Goal: Information Seeking & Learning: Learn about a topic

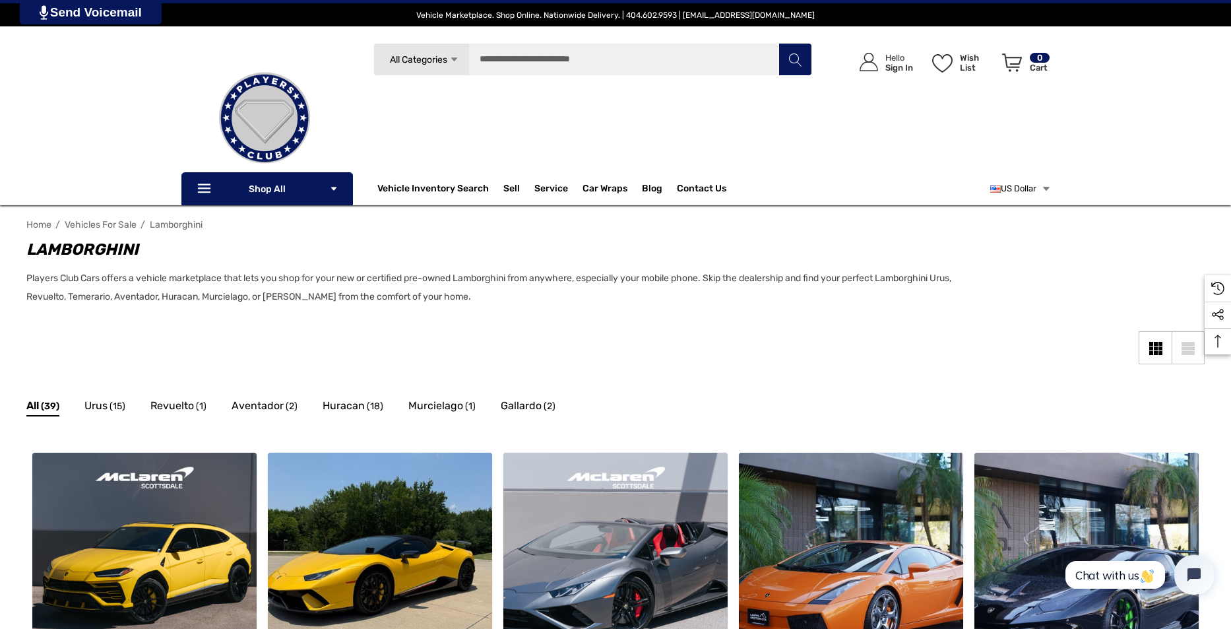
click at [1022, 185] on link "US Dollar" at bounding box center [1020, 189] width 61 height 26
click at [993, 211] on span "Select currency" at bounding box center [993, 212] width 67 height 11
click at [1006, 191] on link "US Dollar" at bounding box center [1020, 189] width 61 height 26
click at [994, 240] on span "US Dollar" at bounding box center [984, 242] width 39 height 20
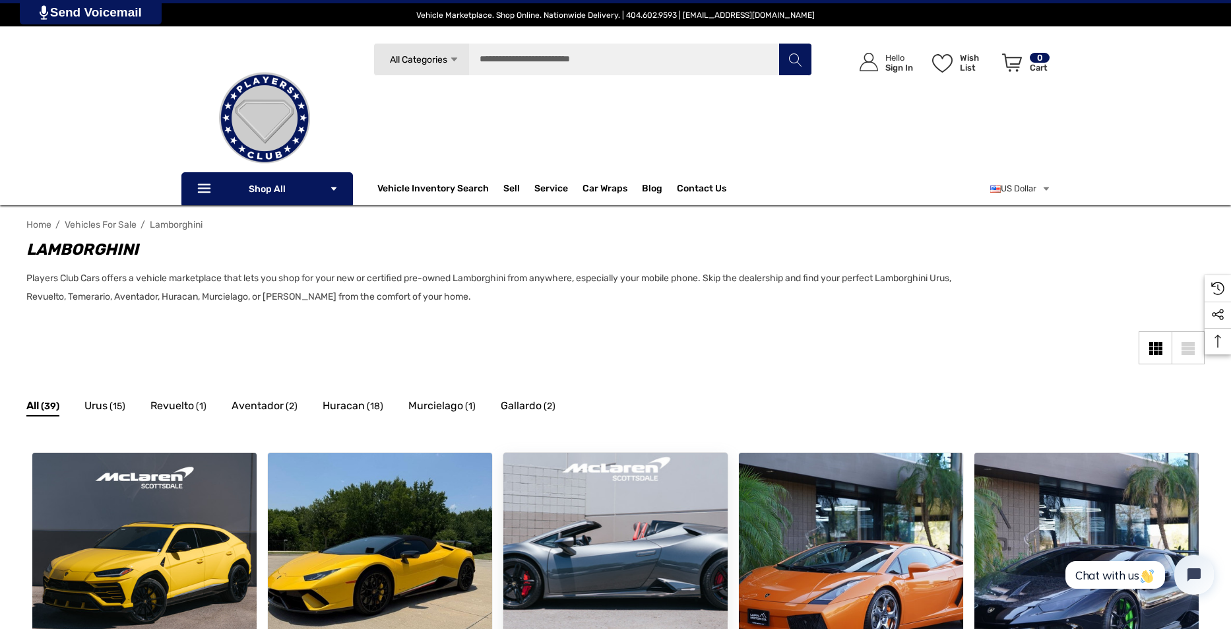
scroll to position [176, 0]
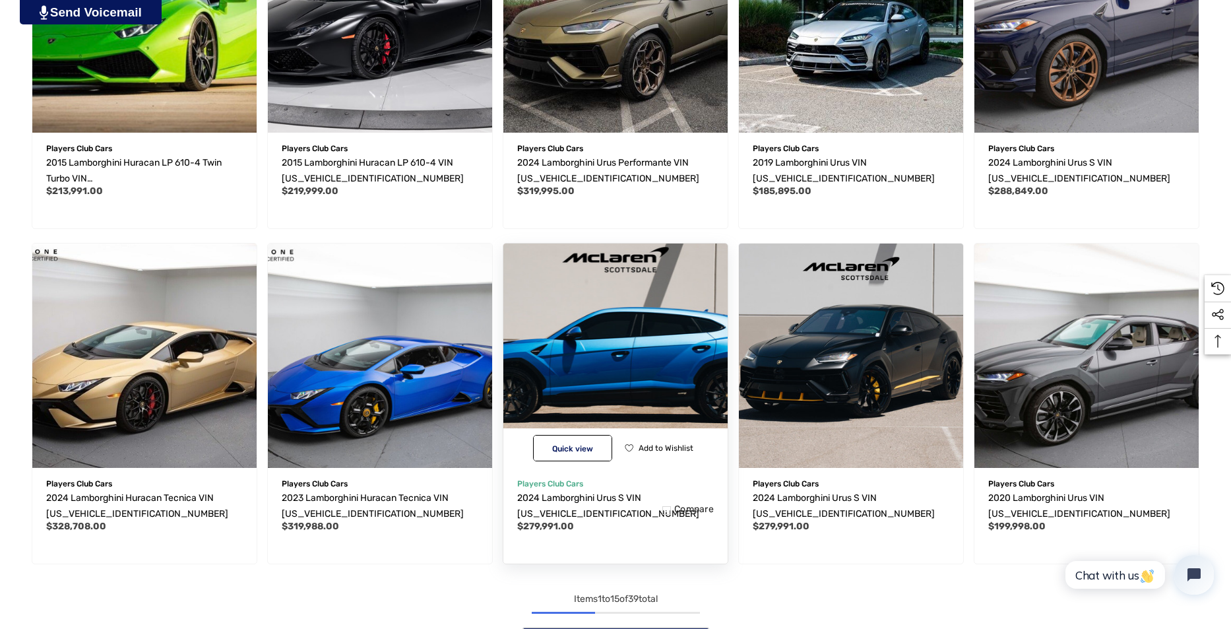
scroll to position [1056, 0]
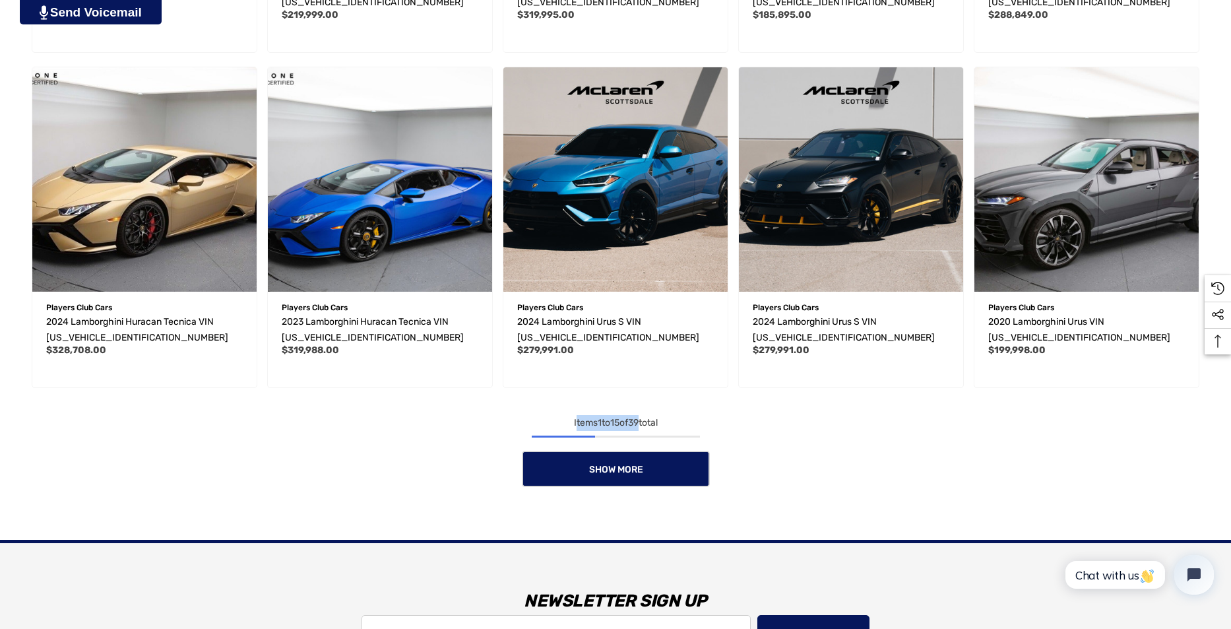
drag, startPoint x: 641, startPoint y: 424, endPoint x: 571, endPoint y: 421, distance: 70.0
click at [571, 421] on div "Items 1 to 15 of 39 total" at bounding box center [615, 423] width 1178 height 16
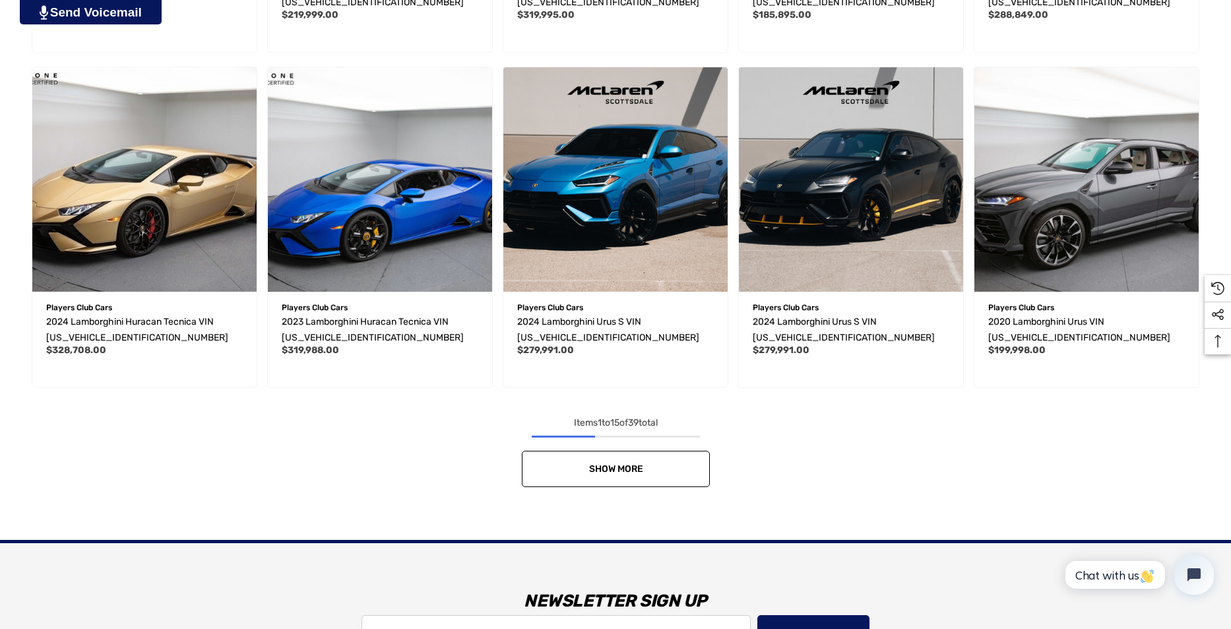
click at [650, 472] on link "Show More" at bounding box center [616, 469] width 188 height 36
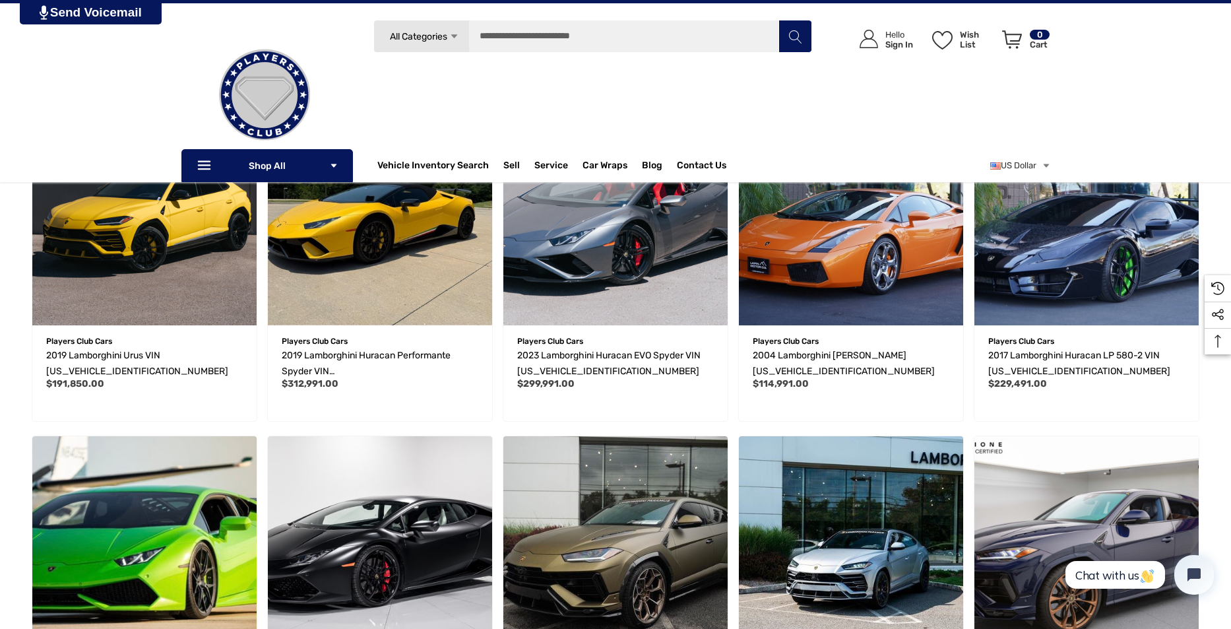
scroll to position [0, 0]
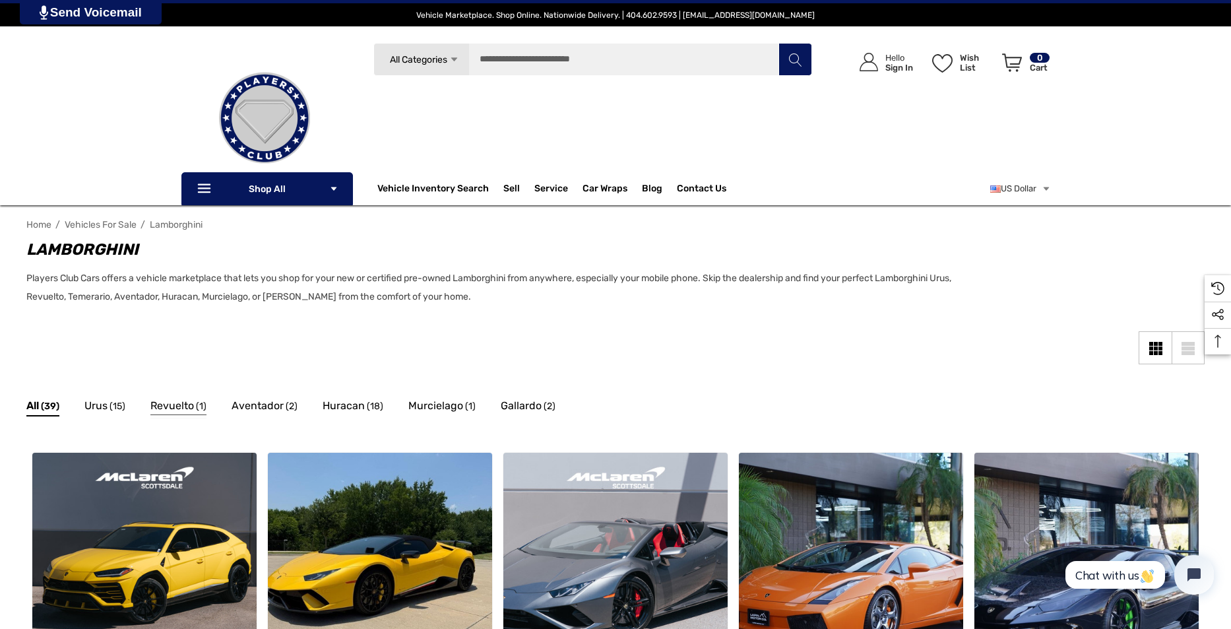
click at [180, 407] on span "Revuelto" at bounding box center [172, 405] width 44 height 17
